Goal: Book appointment/travel/reservation

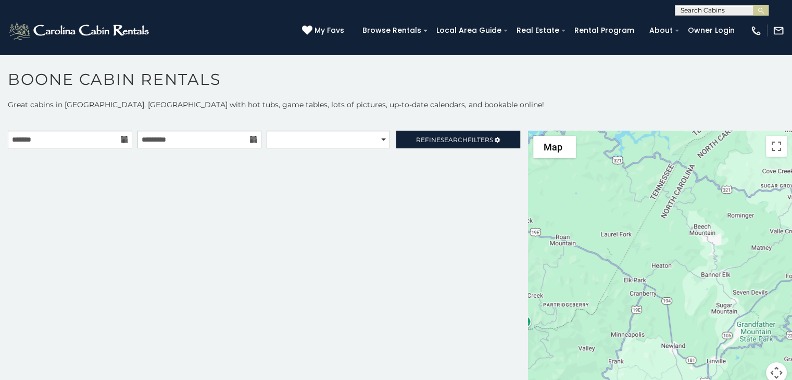
scroll to position [10, 0]
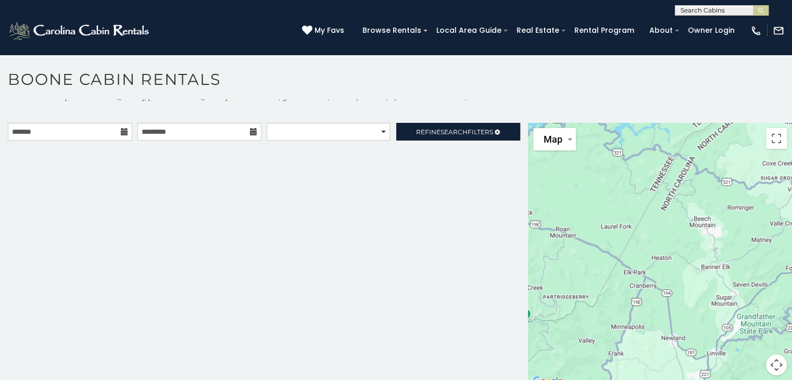
scroll to position [10, 0]
